Goal: Check status: Check status

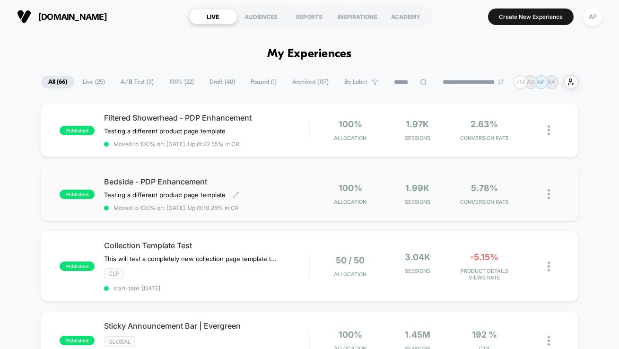
click at [274, 204] on span "Moved to 100% on: [DATE] . Uplift: 10.28% in CR" at bounding box center [206, 207] width 205 height 7
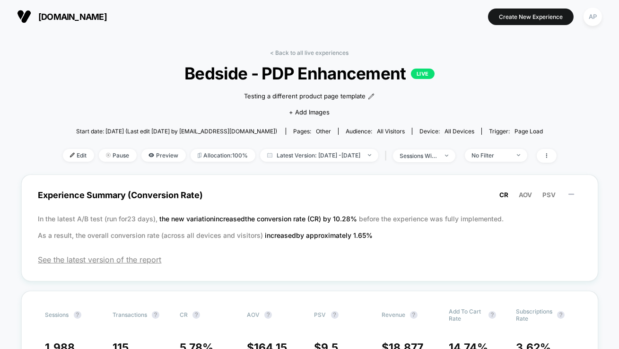
click at [284, 53] on link "< Back to all live experiences" at bounding box center [310, 52] width 79 height 7
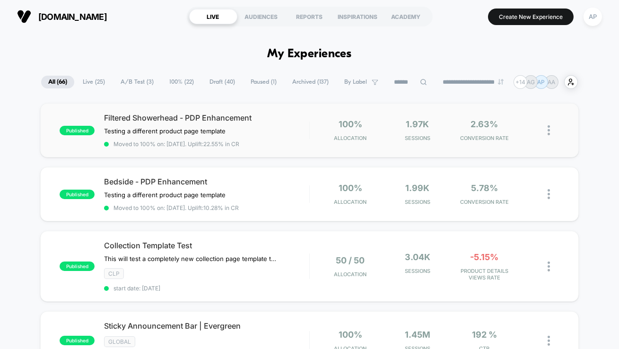
click at [268, 150] on div "published Filtered Showerhead - PDP Enhancement Testing a different product pag…" at bounding box center [309, 130] width 539 height 54
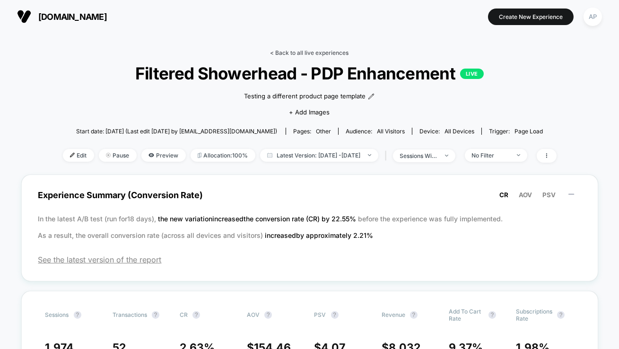
click at [324, 53] on link "< Back to all live experiences" at bounding box center [310, 52] width 79 height 7
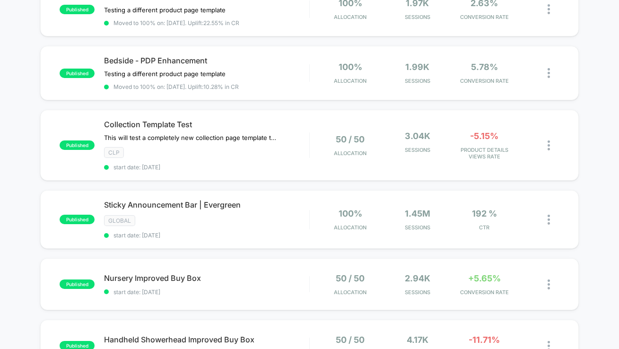
scroll to position [124, 0]
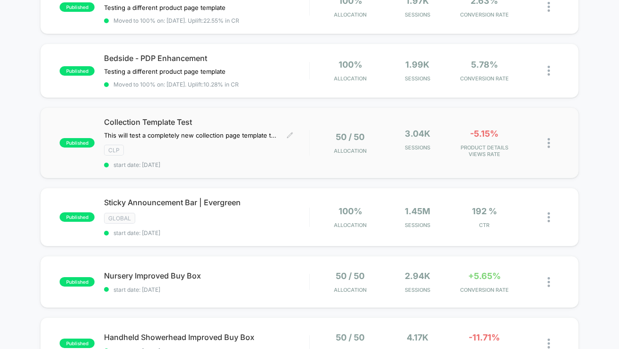
click at [286, 161] on span "start date: [DATE]" at bounding box center [206, 164] width 205 height 7
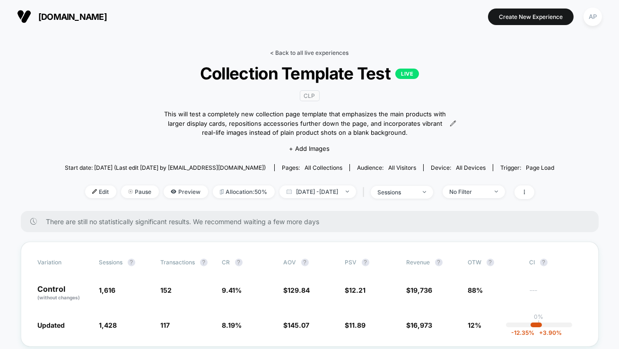
click at [281, 51] on link "< Back to all live experiences" at bounding box center [310, 52] width 79 height 7
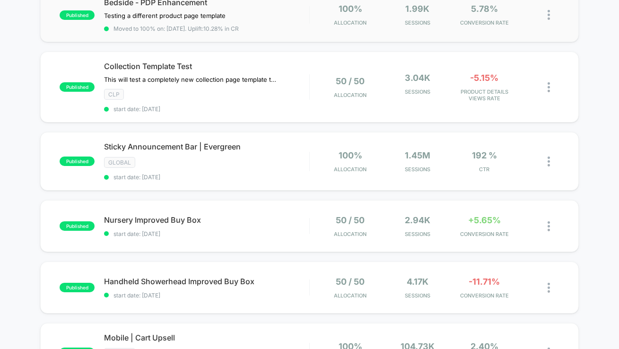
scroll to position [182, 0]
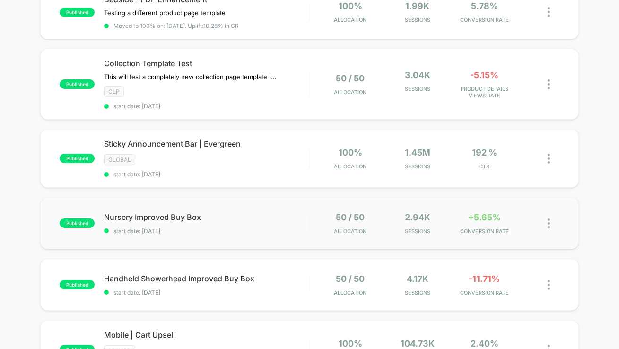
click at [294, 237] on div "published Nursery Improved Buy Box start date: [DATE] 50 / 50 Allocation 2.94k …" at bounding box center [309, 223] width 539 height 52
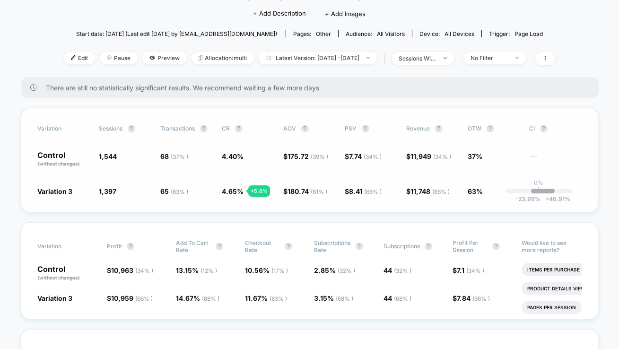
scroll to position [90, 0]
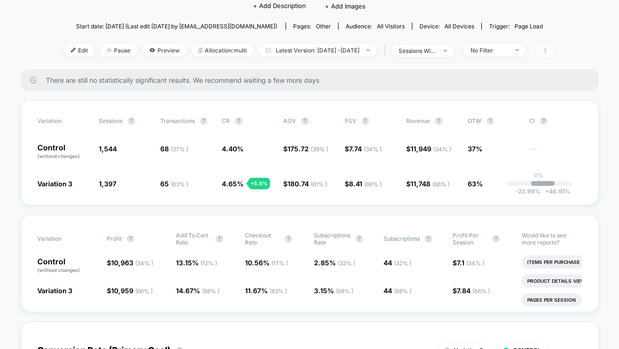
click at [548, 49] on icon at bounding box center [546, 51] width 6 height 6
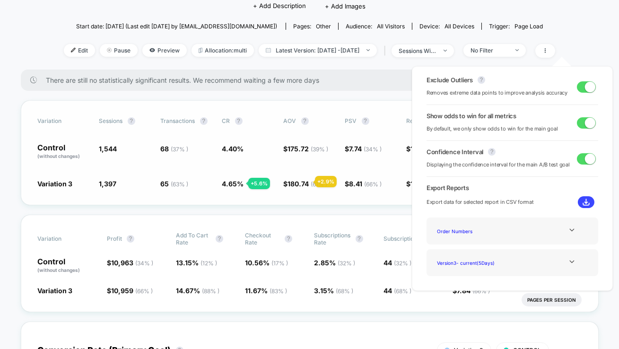
click at [304, 182] on span "180.74 ( 61 % )" at bounding box center [308, 184] width 40 height 8
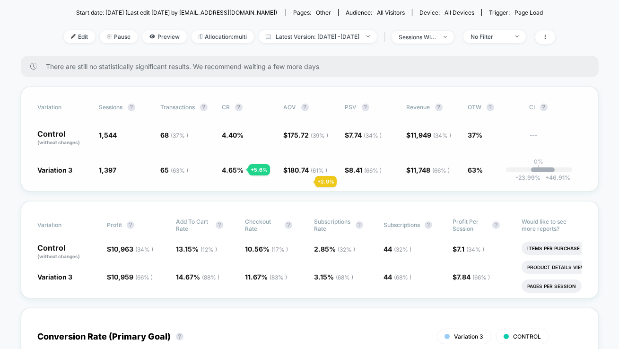
scroll to position [102, 0]
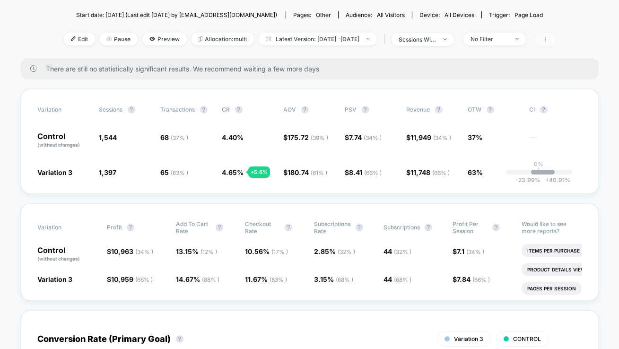
click at [548, 39] on icon at bounding box center [546, 39] width 6 height 6
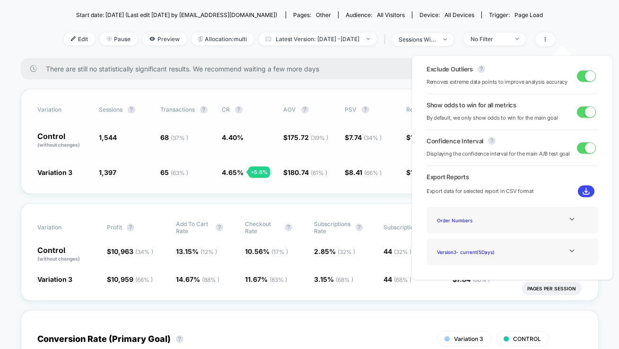
click at [293, 158] on div "Variation Sessions ? Transactions ? CR ? AOV ? PSV ? Revenue ? OTW ? CI ? Contr…" at bounding box center [310, 141] width 578 height 105
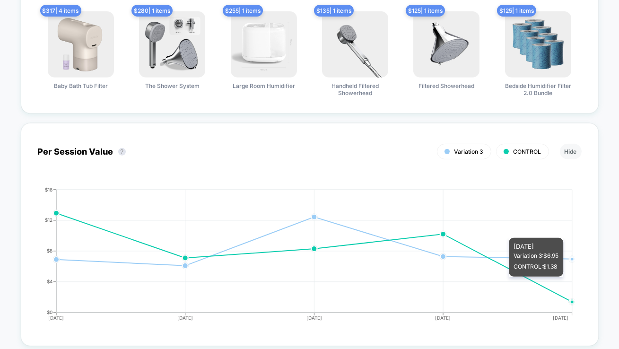
scroll to position [0, 0]
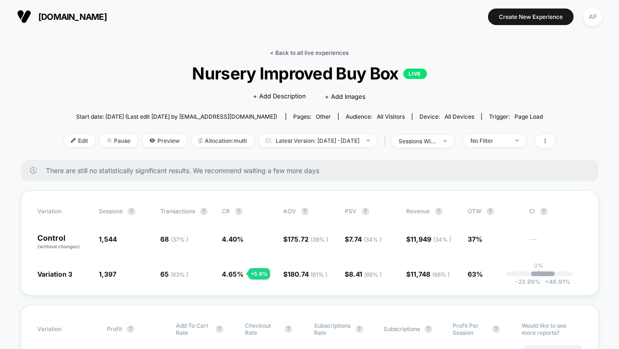
click at [312, 54] on link "< Back to all live experiences" at bounding box center [310, 52] width 79 height 7
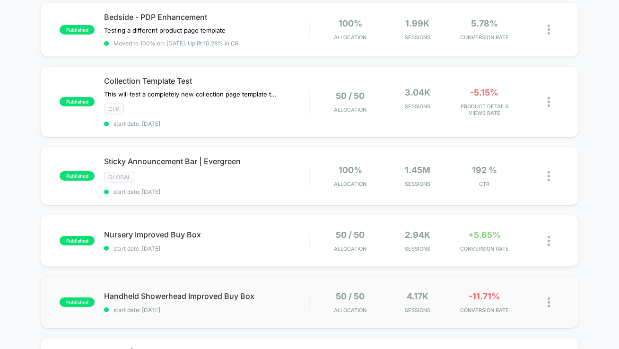
scroll to position [189, 0]
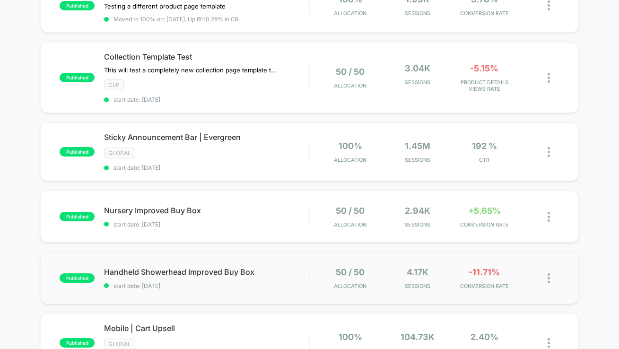
click at [298, 289] on div "published Handheld Showerhead Improved Buy Box start date: [DATE] 50 / 50 Alloc…" at bounding box center [309, 278] width 539 height 52
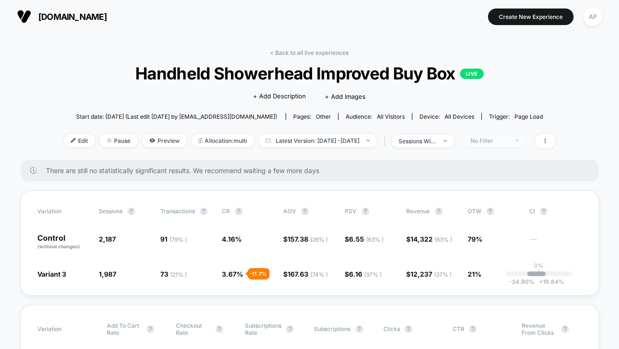
click at [517, 135] on span "No Filter" at bounding box center [495, 140] width 62 height 13
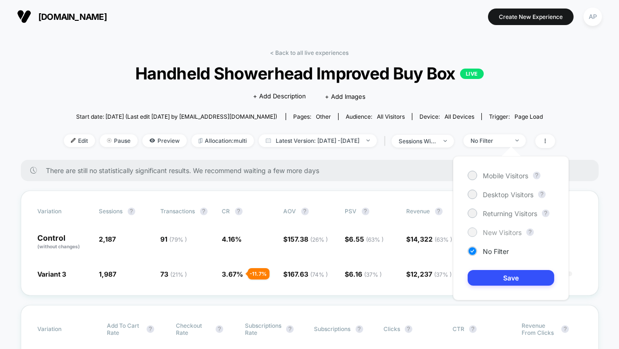
click at [502, 231] on span "New Visitors" at bounding box center [502, 233] width 39 height 8
click at [503, 275] on button "Save" at bounding box center [511, 278] width 87 height 16
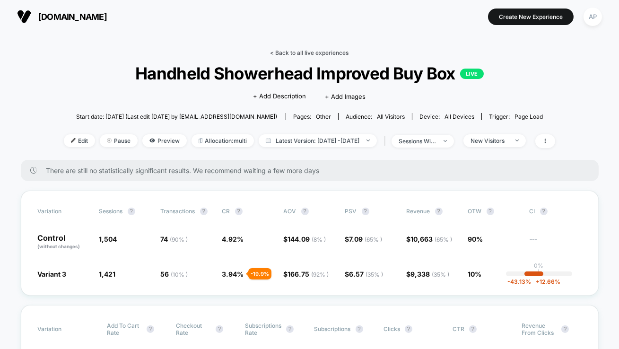
click at [336, 51] on link "< Back to all live experiences" at bounding box center [310, 52] width 79 height 7
